Goal: Task Accomplishment & Management: Use online tool/utility

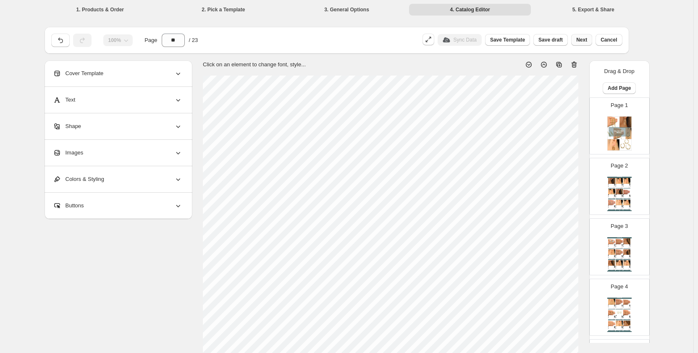
click at [587, 42] on span "Next" at bounding box center [581, 40] width 11 height 7
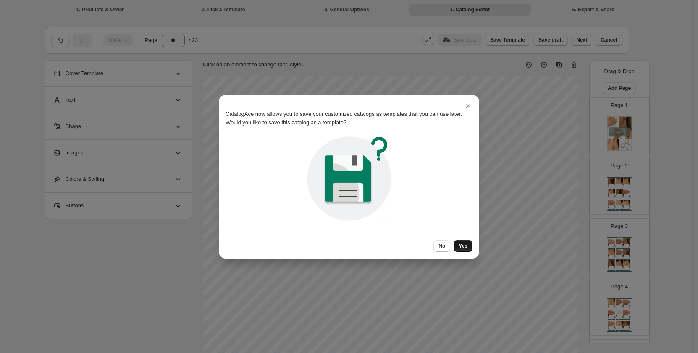
click at [462, 245] on span "Yes" at bounding box center [463, 246] width 9 height 7
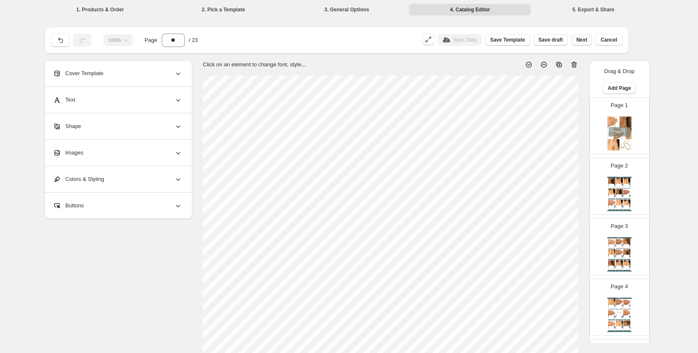
click at [583, 35] on button "Next" at bounding box center [581, 40] width 21 height 12
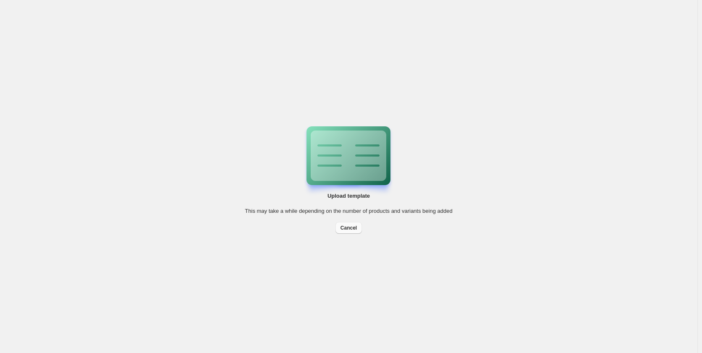
click at [347, 225] on span "Cancel" at bounding box center [349, 228] width 16 height 7
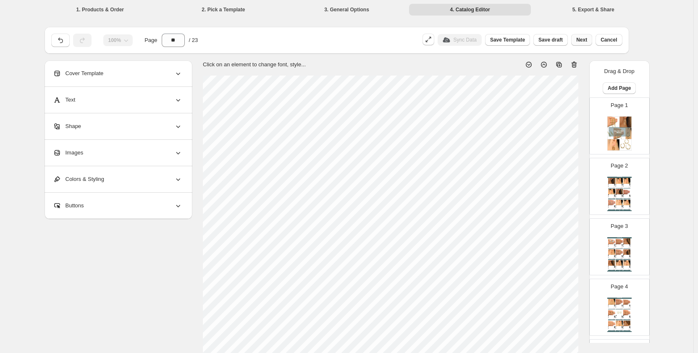
click at [586, 40] on span "Next" at bounding box center [581, 40] width 11 height 7
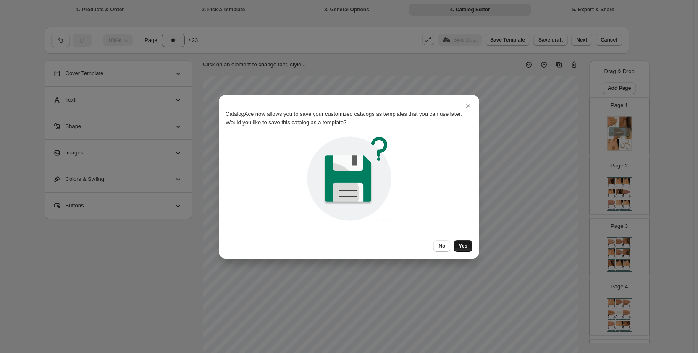
click at [465, 247] on span "Yes" at bounding box center [463, 246] width 9 height 7
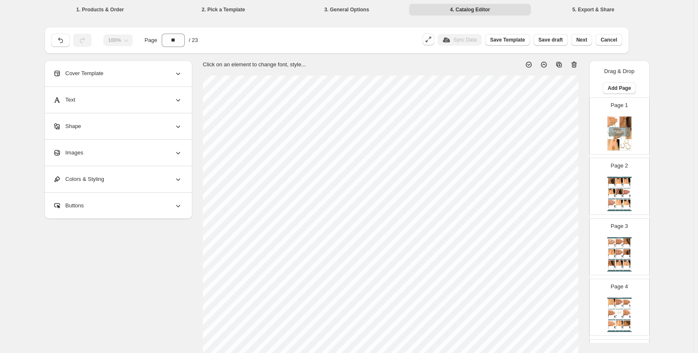
drag, startPoint x: 583, startPoint y: 40, endPoint x: 568, endPoint y: 89, distance: 51.1
click at [583, 40] on span "Next" at bounding box center [581, 40] width 11 height 7
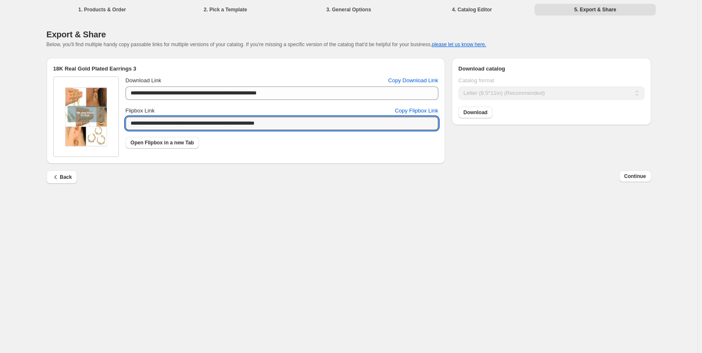
drag, startPoint x: 297, startPoint y: 128, endPoint x: 114, endPoint y: 128, distance: 182.3
click at [114, 128] on div "**********" at bounding box center [245, 116] width 385 height 81
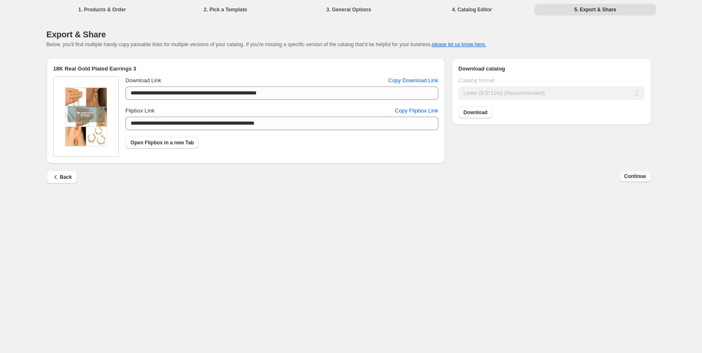
click at [633, 178] on span "Continue" at bounding box center [636, 176] width 22 height 7
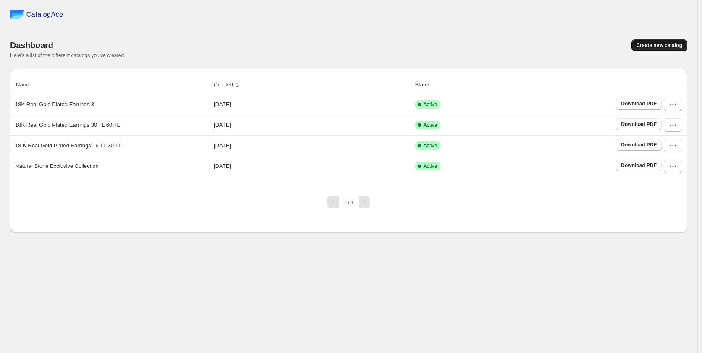
click at [660, 45] on span "Create new catalog" at bounding box center [660, 45] width 46 height 7
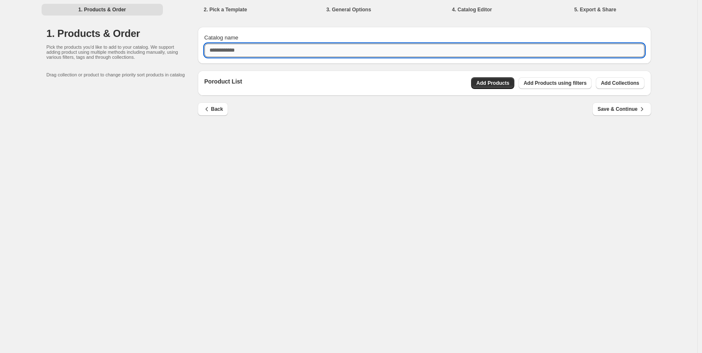
click at [302, 52] on input "Catalog name" at bounding box center [425, 50] width 440 height 13
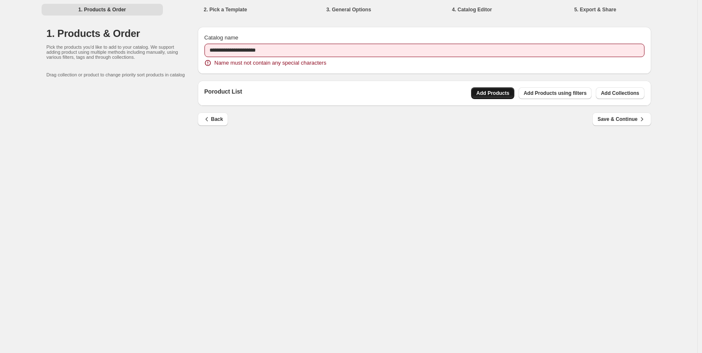
click at [494, 87] on div "Poroduct List Add Products Add Products using filters Add Collections" at bounding box center [425, 93] width 454 height 25
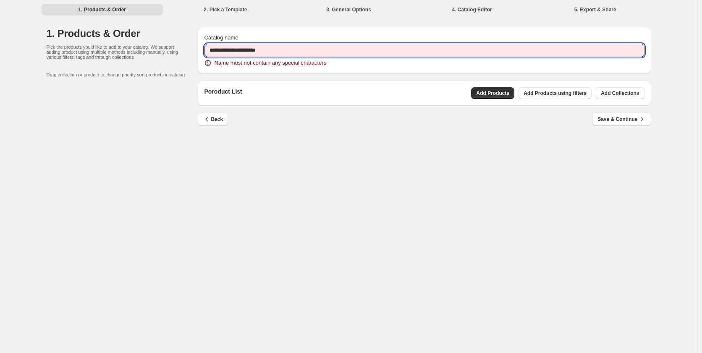
click at [262, 50] on input "**********" at bounding box center [425, 50] width 440 height 13
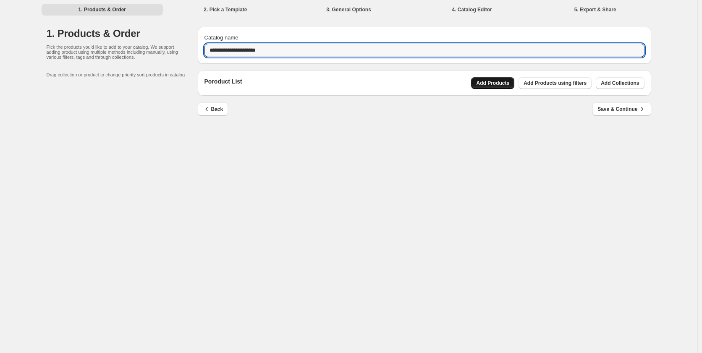
type input "**********"
click at [507, 81] on div "Poroduct List Add Products Add Products using filters Add Collections" at bounding box center [425, 83] width 454 height 25
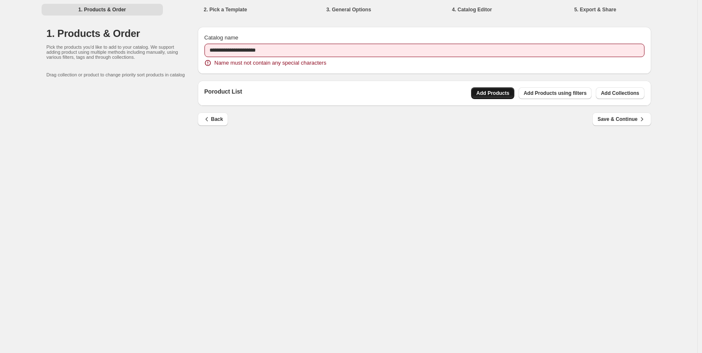
click at [498, 96] on span "Add Products" at bounding box center [492, 93] width 33 height 7
